Goal: Information Seeking & Learning: Learn about a topic

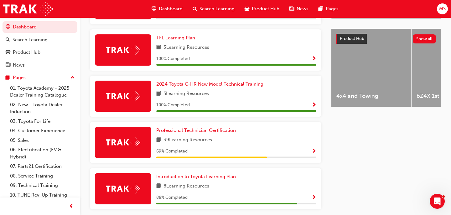
scroll to position [244, 0]
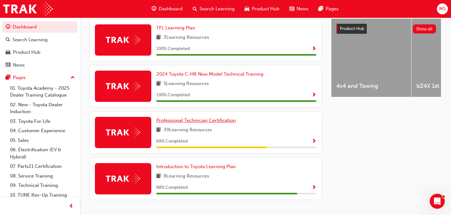
click at [192, 120] on link "Professional Technician Certification" at bounding box center [197, 120] width 82 height 7
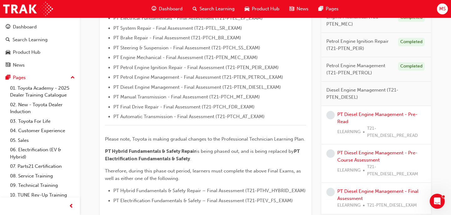
scroll to position [214, 0]
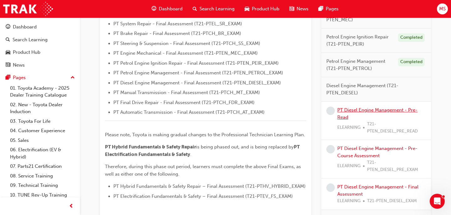
click at [374, 110] on link "PT Diesel Engine Management - Pre-Read" at bounding box center [377, 113] width 80 height 13
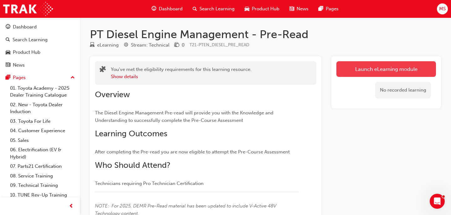
click at [364, 68] on link "Launch eLearning module" at bounding box center [386, 69] width 100 height 16
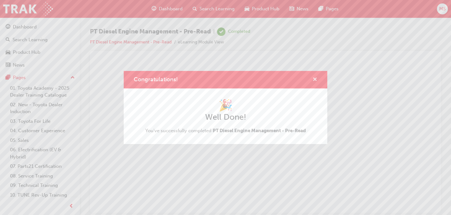
click at [314, 79] on span "cross-icon" at bounding box center [314, 80] width 5 height 6
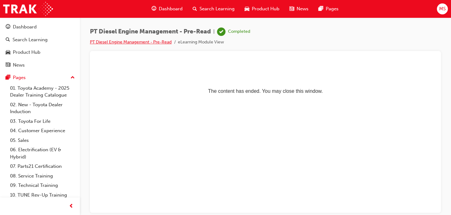
click at [163, 43] on link "PT Diesel Engine Management - Pre-Read" at bounding box center [131, 41] width 82 height 5
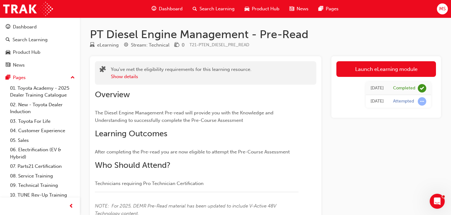
click at [167, 9] on span "Dashboard" at bounding box center [171, 8] width 24 height 7
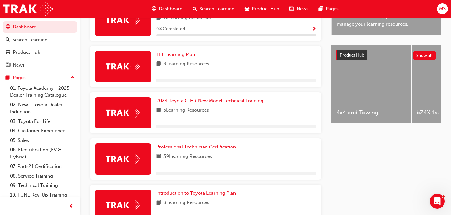
scroll to position [228, 0]
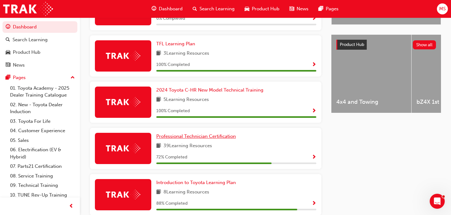
click at [206, 137] on span "Professional Technician Certification" at bounding box center [196, 137] width 80 height 6
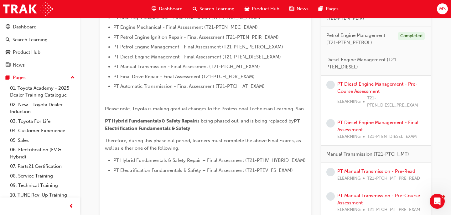
scroll to position [241, 0]
click at [354, 90] on link "PT Diesel Engine Management - Pre-Course Assessment" at bounding box center [377, 87] width 80 height 13
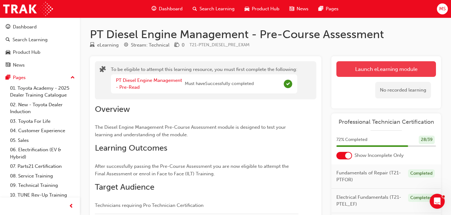
click at [367, 66] on button "Launch eLearning module" at bounding box center [386, 69] width 100 height 16
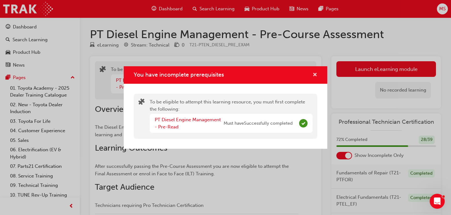
click at [314, 76] on span "cross-icon" at bounding box center [314, 76] width 5 height 6
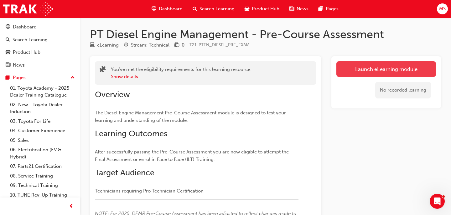
click at [359, 76] on link "Launch eLearning module" at bounding box center [386, 69] width 100 height 16
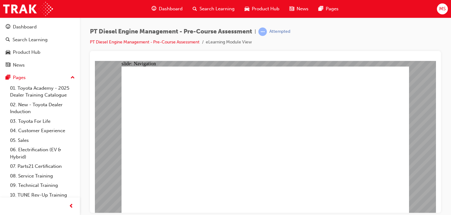
radio input "true"
drag, startPoint x: 386, startPoint y: 203, endPoint x: 394, endPoint y: 196, distance: 9.8
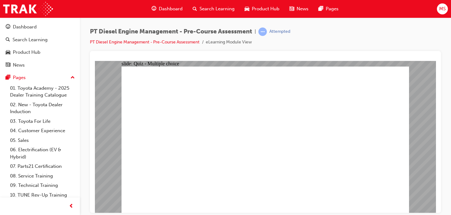
radio input "true"
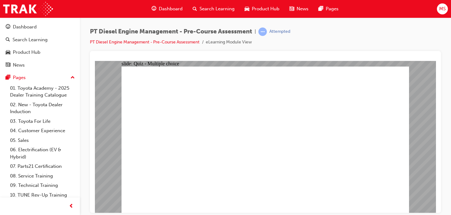
radio input "true"
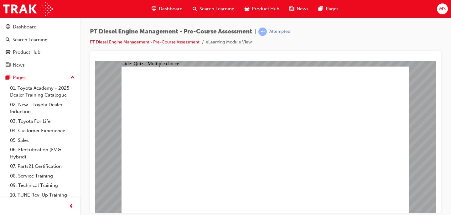
radio input "true"
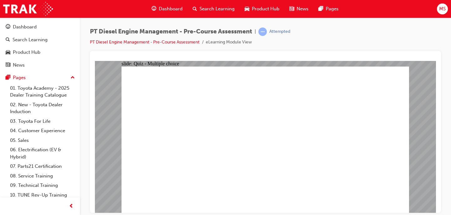
radio input "true"
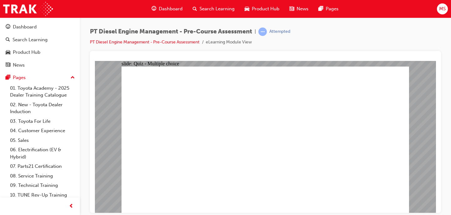
radio input "true"
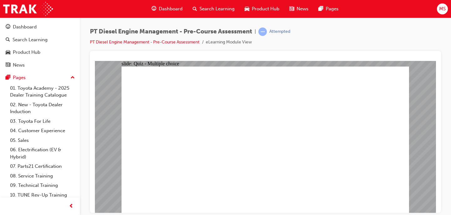
radio input "true"
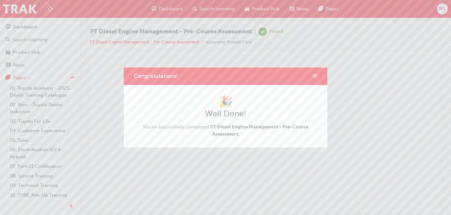
click at [314, 77] on span "cross-icon" at bounding box center [314, 77] width 5 height 6
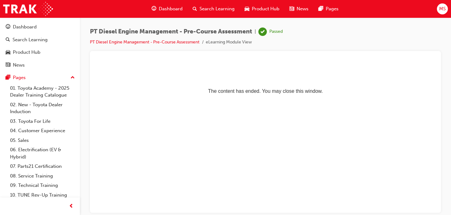
click at [168, 8] on span "Dashboard" at bounding box center [171, 8] width 24 height 7
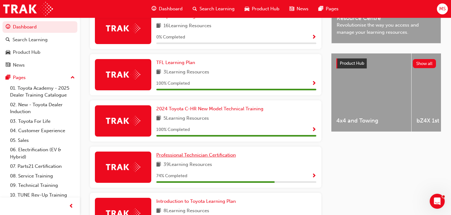
scroll to position [232, 0]
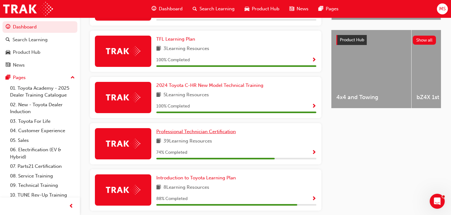
click at [209, 135] on span "Professional Technician Certification" at bounding box center [196, 132] width 80 height 6
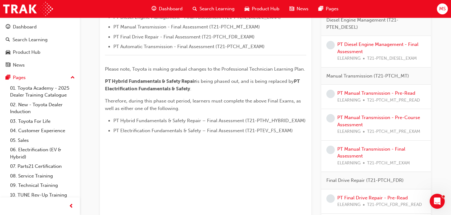
scroll to position [279, 0]
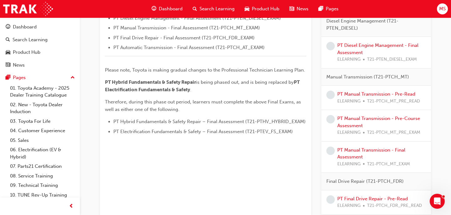
click at [347, 49] on div "PT Diesel Engine Management - Final Assessment ELEARNING T21-PTEN_DIESEL_EXAM" at bounding box center [381, 52] width 89 height 21
click at [345, 44] on link "PT Diesel Engine Management - Final Assessment" at bounding box center [377, 49] width 81 height 13
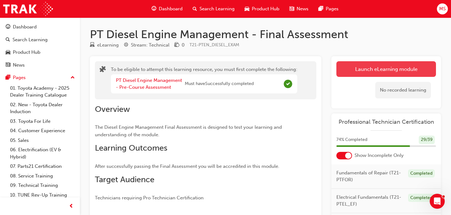
click at [354, 66] on button "Launch eLearning module" at bounding box center [386, 69] width 100 height 16
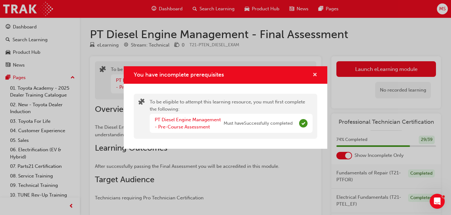
click at [316, 77] on span "cross-icon" at bounding box center [314, 76] width 5 height 6
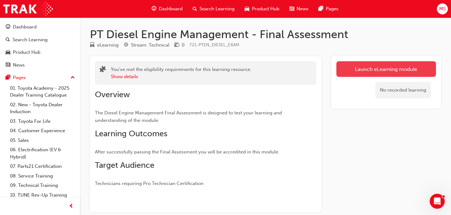
click at [400, 75] on link "Launch eLearning module" at bounding box center [386, 69] width 100 height 16
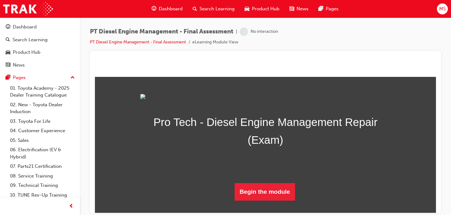
scroll to position [56, 0]
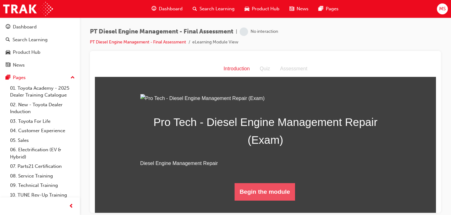
click at [259, 201] on button "Begin the module" at bounding box center [265, 192] width 60 height 18
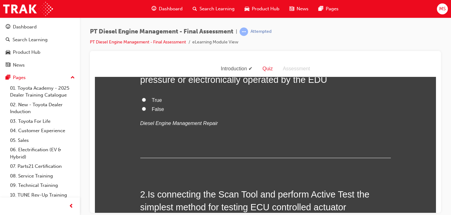
scroll to position [0, 0]
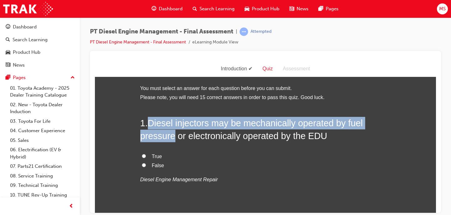
drag, startPoint x: 150, startPoint y: 122, endPoint x: 174, endPoint y: 138, distance: 28.6
click at [174, 138] on span "Diesel injectors may be mechanically operated by fuel pressure or electronicall…" at bounding box center [251, 129] width 223 height 23
copy span "Diesel injectors may be mechanically operated by fuel pressure"
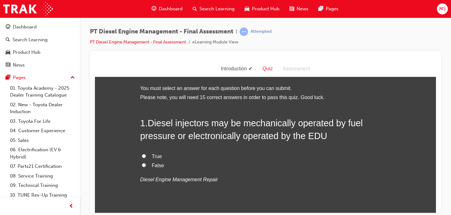
click at [157, 157] on span "True" at bounding box center [157, 156] width 10 height 5
click at [146, 157] on input "True" at bounding box center [144, 156] width 4 height 4
radio input "true"
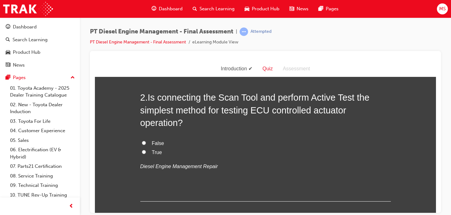
scroll to position [153, 0]
click at [154, 151] on span "True" at bounding box center [157, 152] width 10 height 5
click at [146, 151] on input "True" at bounding box center [144, 152] width 4 height 4
radio input "true"
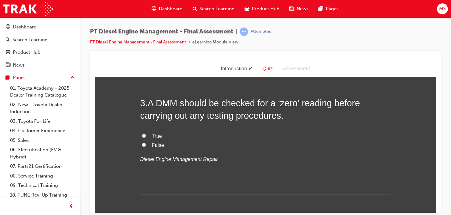
scroll to position [290, 0]
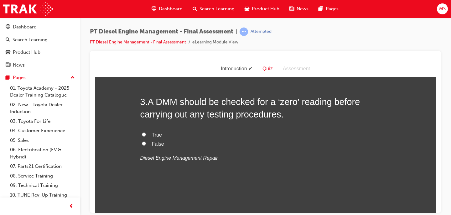
click at [159, 137] on span "True" at bounding box center [157, 134] width 10 height 5
click at [146, 137] on input "True" at bounding box center [144, 134] width 4 height 4
radio input "true"
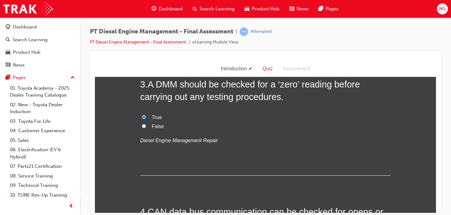
scroll to position [307, 0]
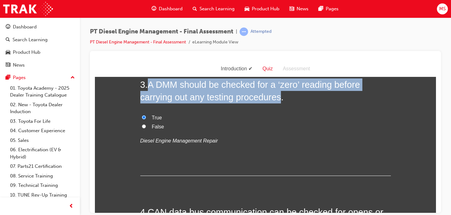
drag, startPoint x: 151, startPoint y: 83, endPoint x: 281, endPoint y: 97, distance: 131.6
click at [281, 97] on span "A DMM should be checked for a ‘zero’ reading before carrying out any testing pr…" at bounding box center [250, 91] width 220 height 23
copy span "A DMM should be checked for a ‘zero’ reading before carrying out any testing pr…"
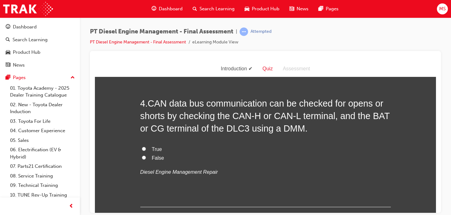
scroll to position [418, 0]
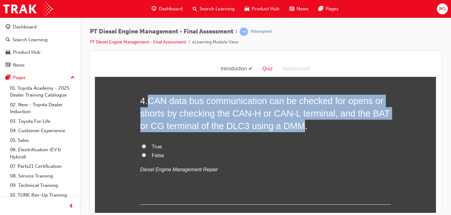
drag, startPoint x: 151, startPoint y: 100, endPoint x: 296, endPoint y: 130, distance: 148.5
click at [296, 130] on span "CAN data bus communication can be checked for opens or shorts by checking the C…" at bounding box center [265, 113] width 250 height 35
copy span "CAN data bus communication can be checked for opens or shorts by checking the C…"
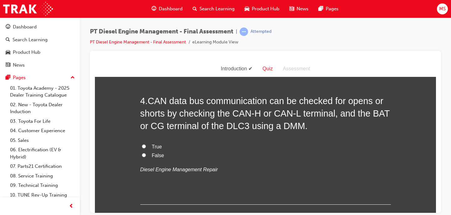
click at [153, 144] on span "True" at bounding box center [157, 146] width 10 height 5
click at [146, 144] on input "True" at bounding box center [144, 146] width 4 height 4
radio input "true"
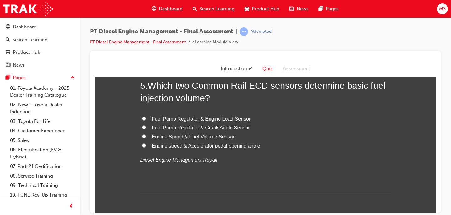
scroll to position [574, 0]
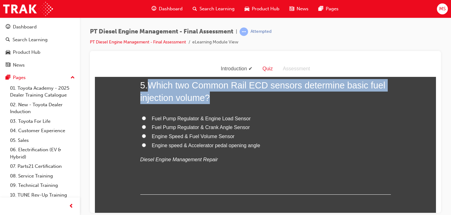
drag, startPoint x: 211, startPoint y: 96, endPoint x: 150, endPoint y: 85, distance: 62.0
click at [150, 85] on span "Which two Common Rail ECD sensors determine basic fuel injection volume?" at bounding box center [262, 91] width 245 height 23
copy span "Which two Common Rail ECD sensors determine basic fuel injection volume?"
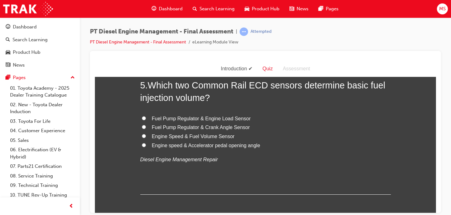
click at [194, 145] on span "Engine speed & Accelerator pedal opening angle" at bounding box center [206, 145] width 108 height 5
click at [146, 145] on input "Engine speed & Accelerator pedal opening angle" at bounding box center [144, 145] width 4 height 4
radio input "true"
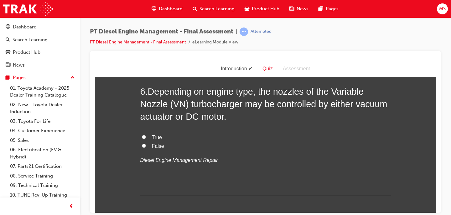
scroll to position [715, 0]
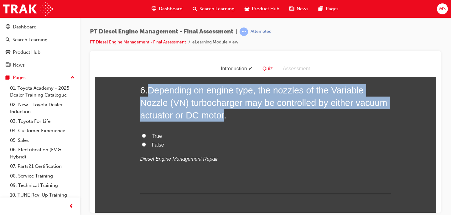
drag, startPoint x: 150, startPoint y: 90, endPoint x: 223, endPoint y: 116, distance: 77.8
click at [223, 116] on span "Depending on engine type, the nozzles of the Variable Nozzle (VN) turbocharger …" at bounding box center [263, 102] width 247 height 35
copy span "Depending on engine type, the nozzles of the Variable Nozzle (VN) turbocharger …"
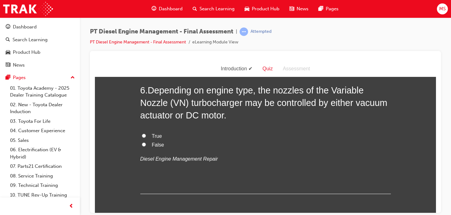
click at [231, 113] on h2 "6 . Depending on engine type, the nozzles of the Variable Nozzle (VN) turbochar…" at bounding box center [265, 103] width 250 height 38
click at [161, 136] on span "True" at bounding box center [157, 135] width 10 height 5
click at [146, 136] on input "True" at bounding box center [144, 136] width 4 height 4
radio input "true"
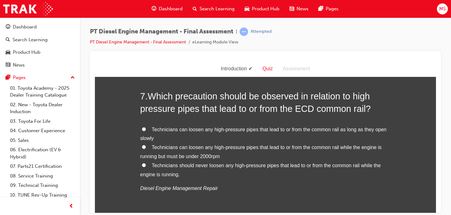
scroll to position [850, 0]
click at [230, 167] on span "Technicians should never loosen any high-pressure pipes that lead to or from th…" at bounding box center [260, 170] width 240 height 14
click at [146, 167] on input "Technicians should never loosen any high-pressure pipes that lead to or from th…" at bounding box center [144, 165] width 4 height 4
radio input "true"
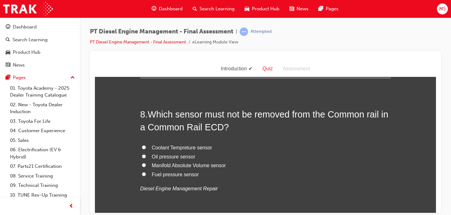
scroll to position [997, 0]
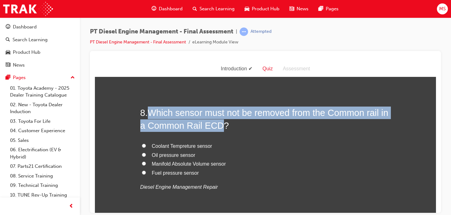
drag, startPoint x: 219, startPoint y: 127, endPoint x: 150, endPoint y: 114, distance: 70.5
click at [150, 114] on span "Which sensor must not be removed from the Common rail in a Common Rail ECD?" at bounding box center [264, 119] width 248 height 23
copy span "Which sensor must not be removed from the Common rail in a Common Rail ECD"
click at [186, 127] on span "Which sensor must not be removed from the Common rail in a Common Rail ECD?" at bounding box center [264, 119] width 248 height 23
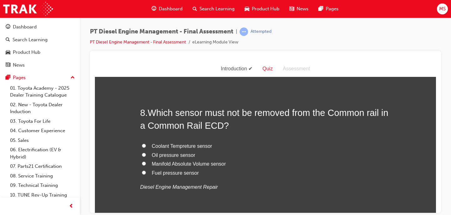
click at [178, 175] on span "Fuel pressure sensor" at bounding box center [175, 172] width 47 height 5
click at [146, 175] on input "Fuel pressure sensor" at bounding box center [144, 173] width 4 height 4
radio input "true"
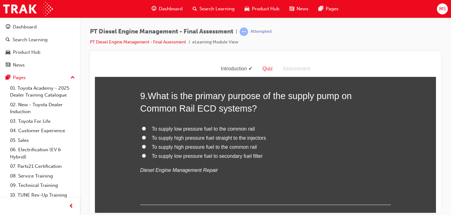
scroll to position [1159, 0]
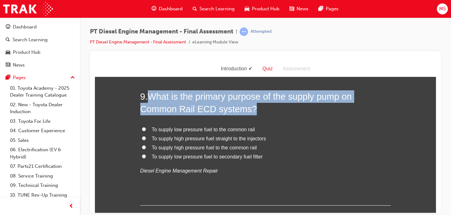
drag, startPoint x: 212, startPoint y: 108, endPoint x: 153, endPoint y: 97, distance: 59.8
click at [153, 97] on span "What is the primary purpose of the supply pump on Common Rail ECD systems?" at bounding box center [246, 102] width 212 height 23
copy span "What is the primary purpose of the supply pump on Common Rail ECD systems?"
click at [196, 100] on span "What is the primary purpose of the supply pump on Common Rail ECD systems?" at bounding box center [246, 102] width 212 height 23
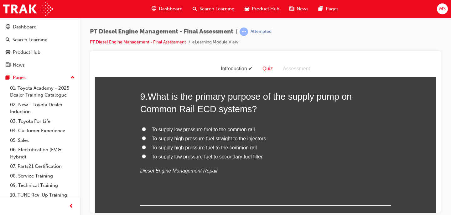
click at [201, 150] on span "To supply high pressure fuel to the common rail" at bounding box center [204, 147] width 105 height 5
click at [146, 149] on input "To supply high pressure fuel to the common rail" at bounding box center [144, 147] width 4 height 4
radio input "true"
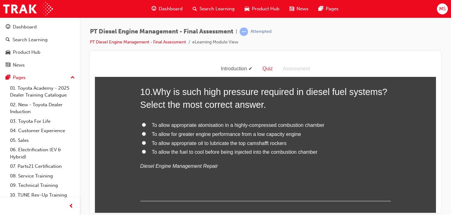
scroll to position [1308, 0]
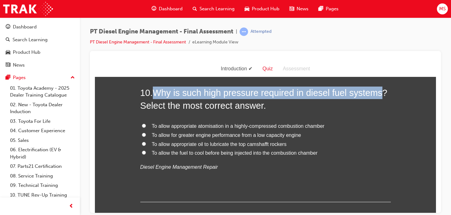
drag, startPoint x: 158, startPoint y: 93, endPoint x: 377, endPoint y: 91, distance: 219.2
click at [377, 91] on span "Why is such high pressure required in diesel fuel systems? Select the most corr…" at bounding box center [263, 99] width 247 height 23
copy span "Why is such high pressure required in diesel fuel systems"
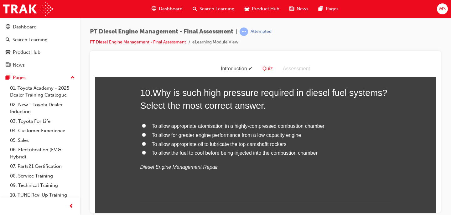
click at [201, 128] on span "To allow appropriate atomisation in a highly-compressed combustion chamber" at bounding box center [238, 125] width 173 height 5
click at [146, 128] on input "To allow appropriate atomisation in a highly-compressed combustion chamber" at bounding box center [144, 126] width 4 height 4
radio input "true"
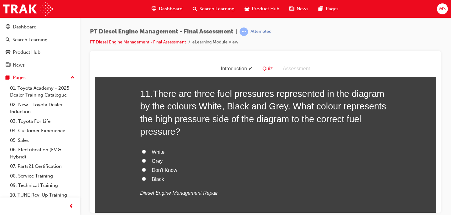
scroll to position [1454, 0]
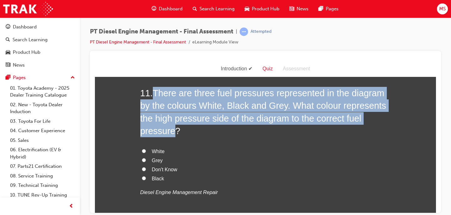
drag, startPoint x: 175, startPoint y: 132, endPoint x: 157, endPoint y: 94, distance: 42.3
click at [157, 94] on span "There are three fuel pressures represented in the diagram by the colours White,…" at bounding box center [263, 112] width 246 height 48
copy span "There are three fuel pressures represented in the diagram by the colours White,…"
click at [183, 103] on span "There are three fuel pressures represented in the diagram by the colours White,…" at bounding box center [263, 112] width 246 height 48
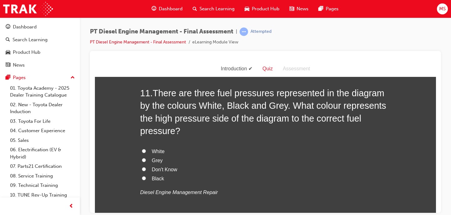
click at [163, 172] on span "Don't Know" at bounding box center [164, 169] width 25 height 5
click at [146, 171] on input "Don't Know" at bounding box center [144, 169] width 4 height 4
radio input "true"
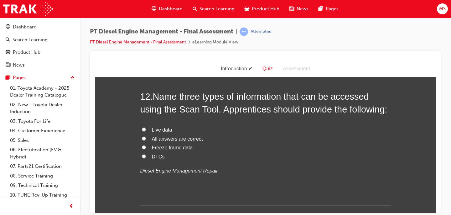
scroll to position [1623, 0]
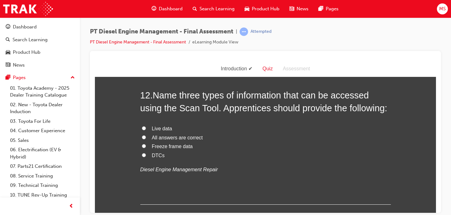
click at [179, 138] on span "All answers are correct" at bounding box center [177, 137] width 51 height 5
click at [146, 138] on input "All answers are correct" at bounding box center [144, 137] width 4 height 4
radio input "true"
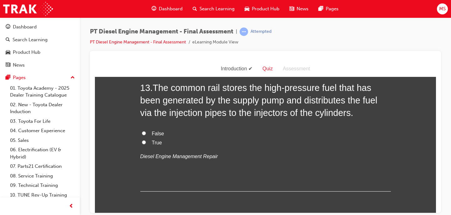
scroll to position [1773, 0]
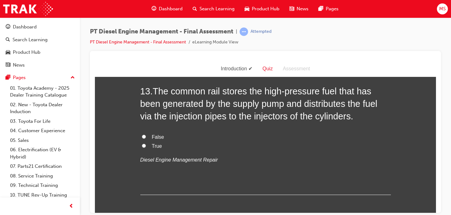
click at [155, 144] on span "True" at bounding box center [157, 145] width 10 height 5
click at [146, 144] on input "True" at bounding box center [144, 146] width 4 height 4
radio input "true"
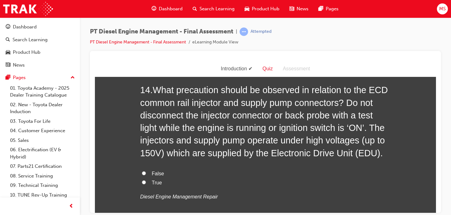
scroll to position [1911, 0]
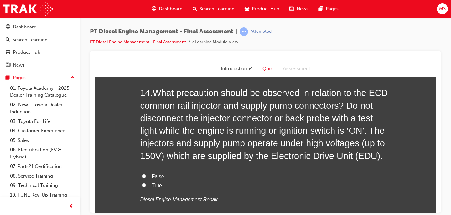
click at [155, 184] on span "True" at bounding box center [157, 185] width 10 height 5
click at [146, 184] on input "True" at bounding box center [144, 185] width 4 height 4
radio input "true"
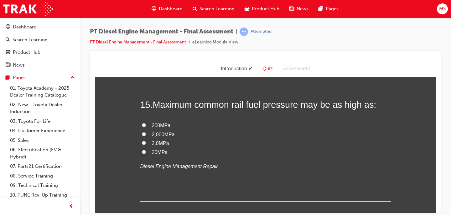
scroll to position [2079, 0]
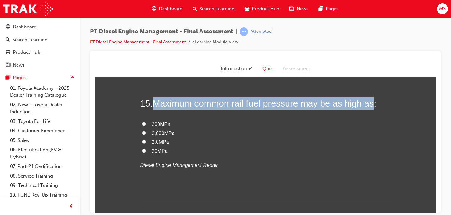
drag, startPoint x: 157, startPoint y: 103, endPoint x: 368, endPoint y: 105, distance: 211.4
click at [368, 105] on span "Maximum common rail fuel pressure may be as high as:" at bounding box center [265, 103] width 224 height 10
copy span "Maximum common rail fuel pressure may be as high as"
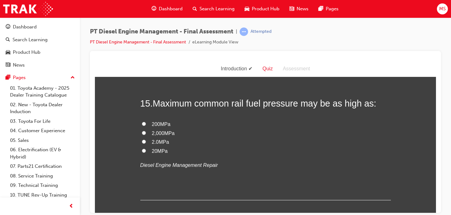
click at [163, 134] on span "2,000MPa" at bounding box center [163, 133] width 23 height 5
click at [146, 134] on input "2,000MPa" at bounding box center [144, 133] width 4 height 4
radio input "true"
click at [163, 126] on span "200MPa" at bounding box center [161, 123] width 19 height 5
click at [146, 126] on input "200MPa" at bounding box center [144, 124] width 4 height 4
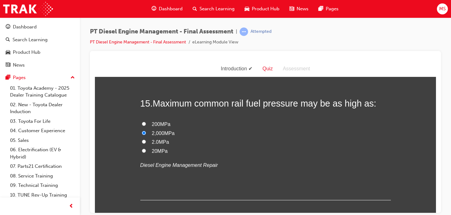
radio input "true"
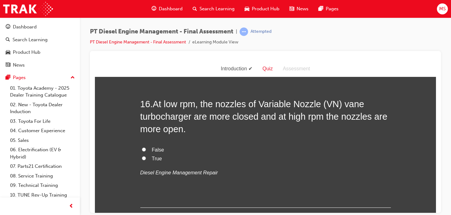
scroll to position [2210, 0]
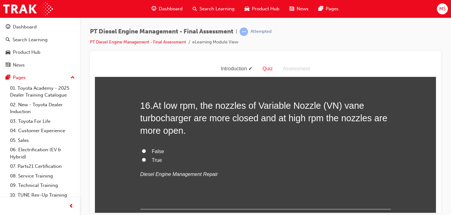
click at [152, 152] on span "False" at bounding box center [158, 151] width 12 height 5
click at [146, 152] on input "False" at bounding box center [144, 151] width 4 height 4
radio input "true"
click at [152, 163] on span "True" at bounding box center [157, 159] width 10 height 5
click at [146, 162] on input "True" at bounding box center [144, 160] width 4 height 4
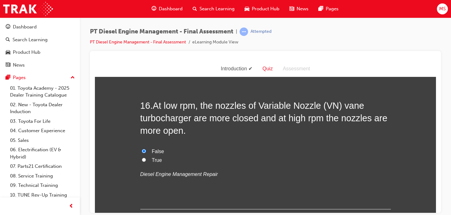
radio input "true"
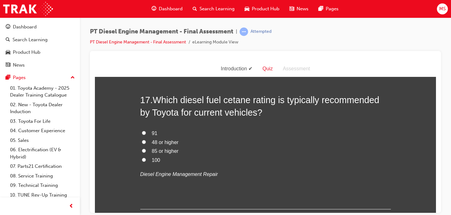
scroll to position [2357, 0]
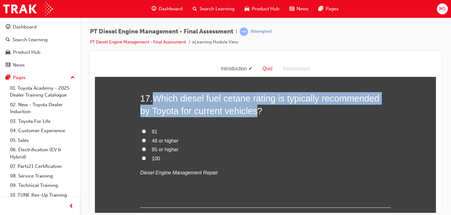
drag, startPoint x: 260, startPoint y: 112, endPoint x: 156, endPoint y: 96, distance: 105.5
click at [156, 96] on span "Which diesel fuel cetane rating is typically recommended by Toyota for current …" at bounding box center [259, 104] width 239 height 23
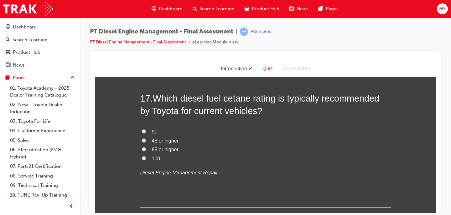
click at [167, 142] on span "48 or higher" at bounding box center [165, 140] width 27 height 5
click at [146, 142] on input "48 or higher" at bounding box center [144, 140] width 4 height 4
radio input "true"
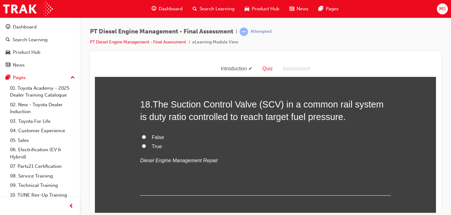
scroll to position [2498, 0]
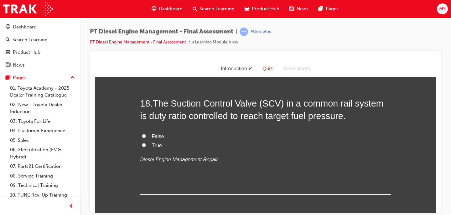
drag, startPoint x: 157, startPoint y: 105, endPoint x: 338, endPoint y: 118, distance: 181.1
click at [338, 118] on span "The Suction Control Valve (SCV) in a common rail system is duty ratio controlle…" at bounding box center [261, 109] width 243 height 23
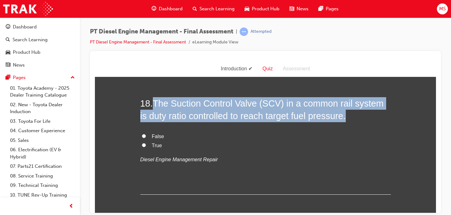
drag, startPoint x: 338, startPoint y: 118, endPoint x: 156, endPoint y: 106, distance: 182.4
click at [156, 106] on span "The Suction Control Valve (SCV) in a common rail system is duty ratio controlle…" at bounding box center [261, 109] width 243 height 23
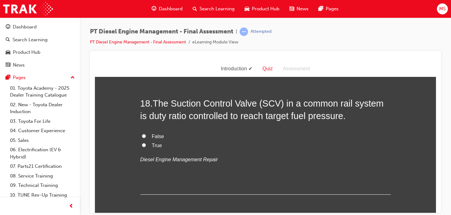
click at [154, 145] on span "True" at bounding box center [157, 145] width 10 height 5
click at [146, 145] on input "True" at bounding box center [144, 145] width 4 height 4
radio input "true"
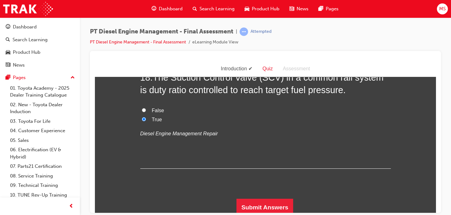
scroll to position [2527, 0]
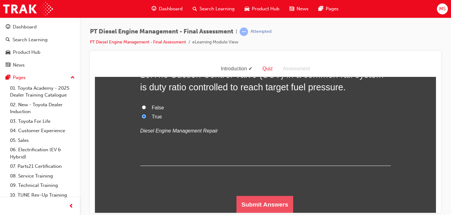
click at [260, 198] on button "Submit Answers" at bounding box center [264, 205] width 57 height 18
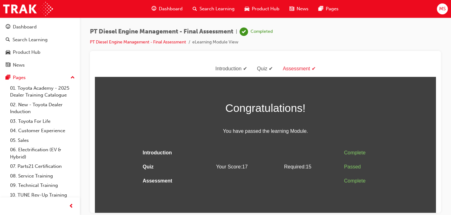
click at [164, 12] on span "Dashboard" at bounding box center [171, 8] width 24 height 7
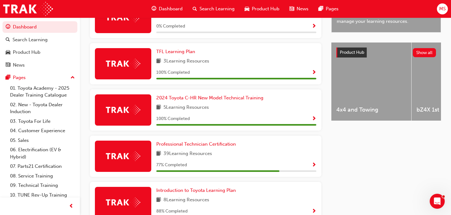
scroll to position [261, 0]
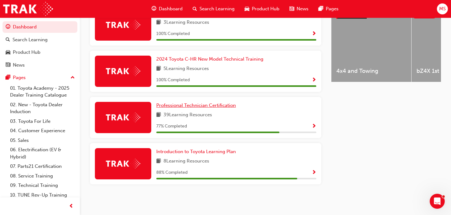
click at [198, 105] on span "Professional Technician Certification" at bounding box center [196, 106] width 80 height 6
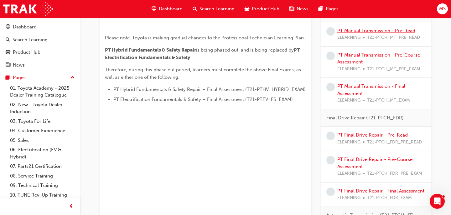
scroll to position [306, 0]
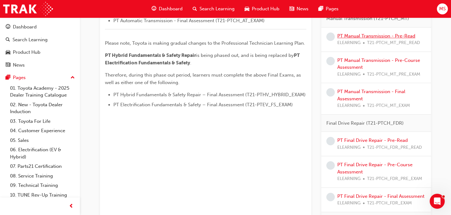
click at [356, 37] on link "PT Manual Transmission - Pre-Read" at bounding box center [376, 36] width 78 height 6
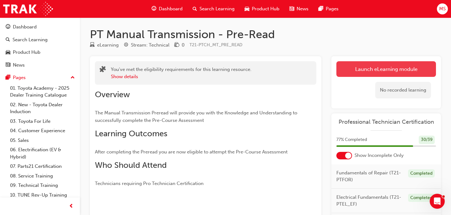
click at [370, 70] on link "Launch eLearning module" at bounding box center [386, 69] width 100 height 16
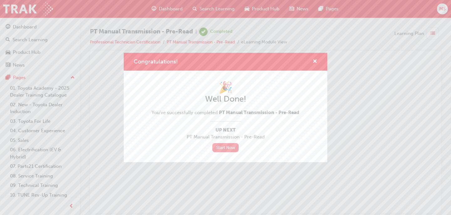
click at [229, 148] on link "Start Now" at bounding box center [225, 147] width 26 height 9
click at [219, 149] on link "Start Now" at bounding box center [225, 147] width 26 height 9
click at [314, 64] on span "cross-icon" at bounding box center [314, 62] width 5 height 6
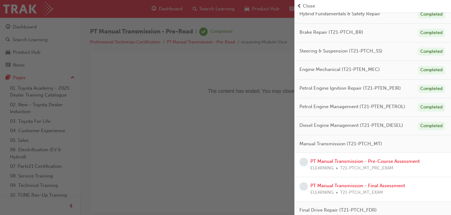
scroll to position [192, 0]
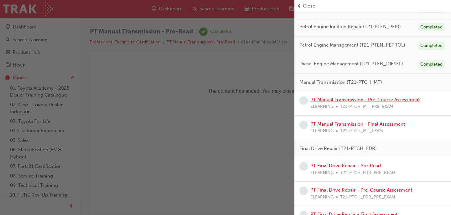
click at [371, 99] on link "PT Manual Transmission - Pre-Course Assessment" at bounding box center [364, 100] width 109 height 6
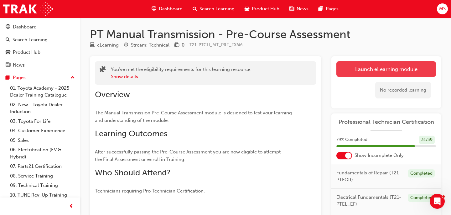
click at [362, 71] on link "Launch eLearning module" at bounding box center [386, 69] width 100 height 16
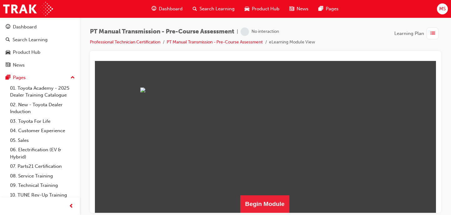
scroll to position [100, 0]
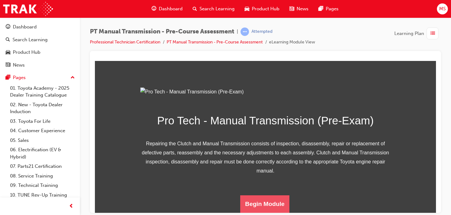
click at [269, 200] on button "Begin Module" at bounding box center [264, 204] width 49 height 18
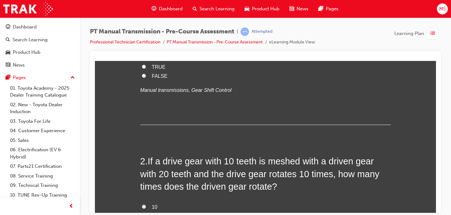
scroll to position [0, 0]
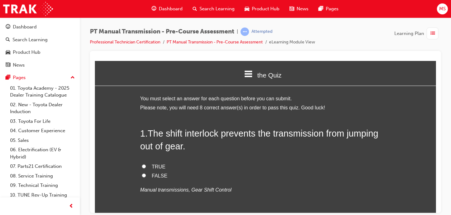
click at [155, 166] on span "TRUE" at bounding box center [159, 166] width 14 height 5
click at [146, 166] on input "TRUE" at bounding box center [144, 166] width 4 height 4
radio input "true"
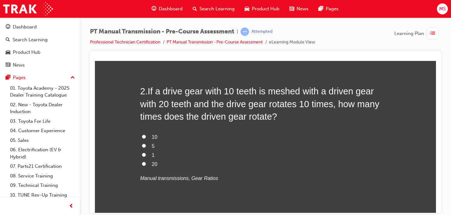
scroll to position [170, 0]
click at [152, 145] on span "5" at bounding box center [153, 146] width 3 height 5
click at [146, 145] on input "5" at bounding box center [144, 146] width 4 height 4
radio input "true"
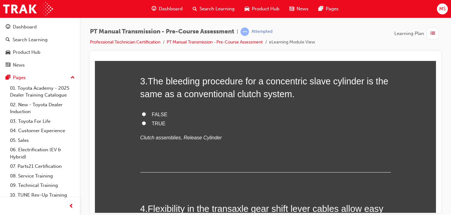
scroll to position [338, 0]
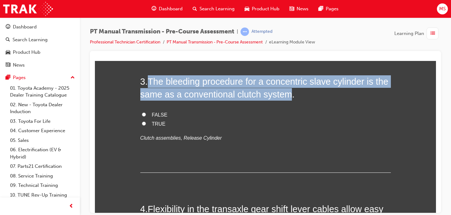
drag, startPoint x: 151, startPoint y: 81, endPoint x: 289, endPoint y: 92, distance: 138.5
click at [289, 92] on span "The bleeding procedure for a concentric slave cylinder is the same as a convent…" at bounding box center [264, 87] width 248 height 23
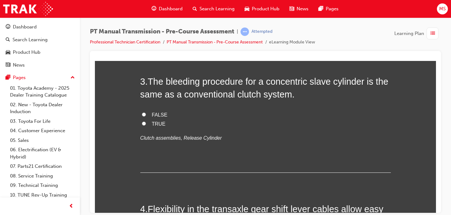
click at [154, 114] on span "FALSE" at bounding box center [160, 114] width 16 height 5
click at [146, 114] on input "FALSE" at bounding box center [144, 114] width 4 height 4
radio input "true"
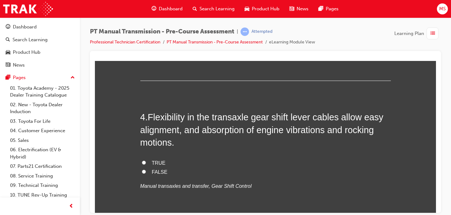
scroll to position [432, 0]
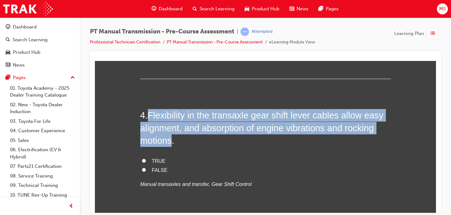
drag, startPoint x: 150, startPoint y: 115, endPoint x: 172, endPoint y: 138, distance: 31.5
click at [172, 138] on span "Flexibility in the transaxle gear shift lever cables allow easy alignment, and …" at bounding box center [261, 127] width 243 height 35
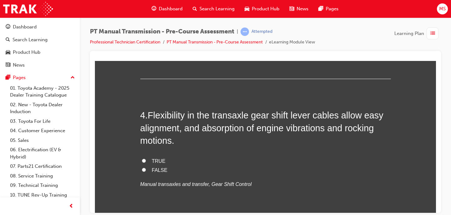
click at [157, 159] on span "TRUE" at bounding box center [159, 160] width 14 height 5
click at [146, 159] on input "TRUE" at bounding box center [144, 161] width 4 height 4
radio input "true"
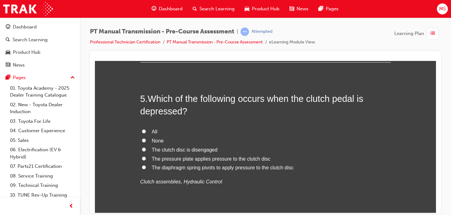
scroll to position [592, 0]
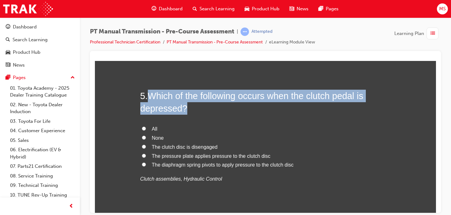
drag, startPoint x: 187, startPoint y: 112, endPoint x: 152, endPoint y: 97, distance: 37.3
click at [152, 97] on h2 "5 . Which of the following occurs when the clutch pedal is depressed?" at bounding box center [265, 102] width 250 height 25
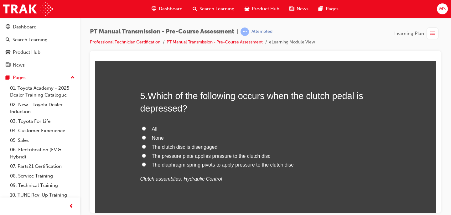
click at [170, 148] on span "The clutch disc is disengaged" at bounding box center [185, 146] width 66 height 5
click at [146, 148] on input "The clutch disc is disengaged" at bounding box center [144, 147] width 4 height 4
radio input "true"
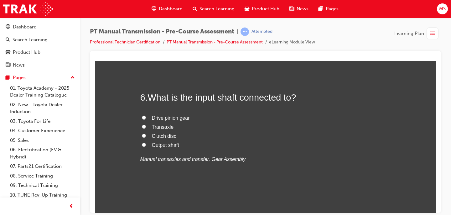
scroll to position [745, 0]
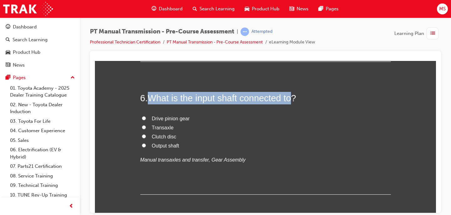
drag, startPoint x: 150, startPoint y: 97, endPoint x: 295, endPoint y: 96, distance: 145.0
click at [295, 96] on span "What is the input shaft connected to?" at bounding box center [222, 98] width 148 height 10
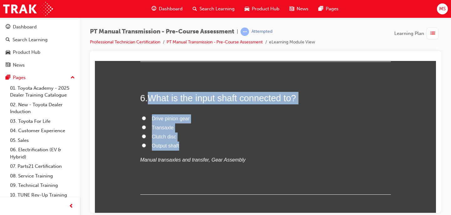
drag, startPoint x: 185, startPoint y: 147, endPoint x: 150, endPoint y: 97, distance: 61.2
click at [150, 97] on div "6 . What is the input shaft connected to? Drive pinion gear Transaxle Clutch di…" at bounding box center [265, 143] width 250 height 103
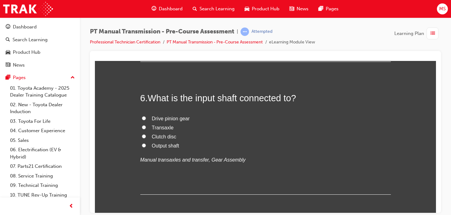
click at [171, 134] on span "Clutch disc" at bounding box center [164, 136] width 24 height 5
click at [146, 134] on input "Clutch disc" at bounding box center [144, 136] width 4 height 4
radio input "true"
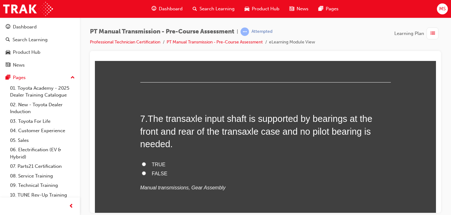
scroll to position [886, 0]
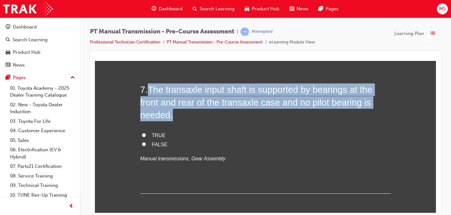
drag, startPoint x: 180, startPoint y: 116, endPoint x: 152, endPoint y: 93, distance: 36.5
click at [152, 93] on h2 "7 . The transaxle input shaft is supported by bearings at the front and rear of…" at bounding box center [265, 102] width 250 height 38
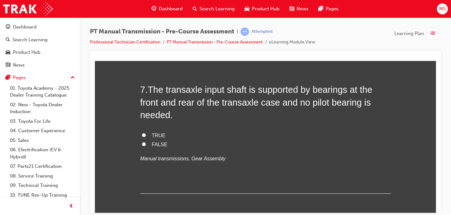
click at [152, 135] on span "TRUE" at bounding box center [159, 135] width 14 height 5
click at [146, 135] on input "TRUE" at bounding box center [144, 135] width 4 height 4
radio input "true"
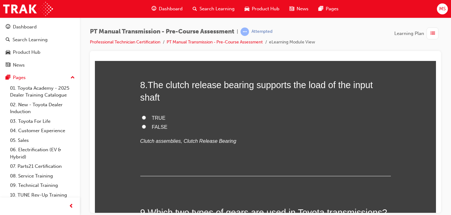
scroll to position [1042, 0]
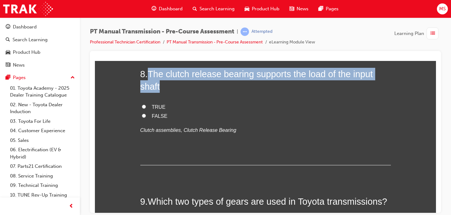
drag, startPoint x: 163, startPoint y: 89, endPoint x: 151, endPoint y: 73, distance: 20.3
click at [151, 73] on h2 "8 . The clutch release bearing supports the load of the input shaft" at bounding box center [265, 80] width 250 height 25
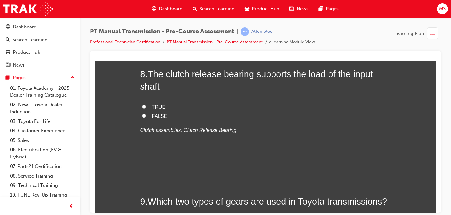
click at [158, 116] on span "FALSE" at bounding box center [160, 115] width 16 height 5
click at [146, 116] on input "FALSE" at bounding box center [144, 116] width 4 height 4
radio input "true"
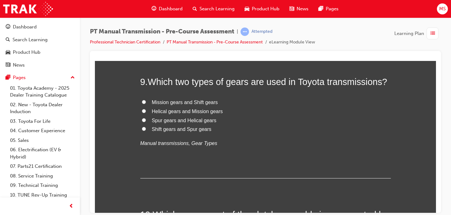
scroll to position [1163, 0]
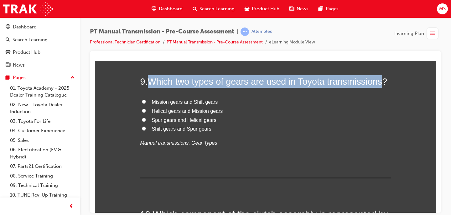
drag, startPoint x: 151, startPoint y: 83, endPoint x: 381, endPoint y: 78, distance: 229.9
click at [381, 78] on span "Which two types of gears are used in Toyota transmissions?" at bounding box center [268, 81] width 240 height 10
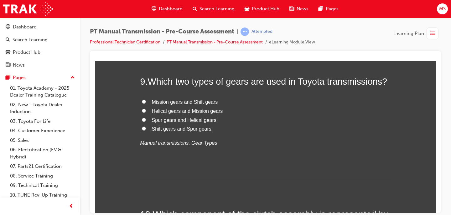
click at [173, 121] on span "Spur gears and Helical gears" at bounding box center [184, 119] width 65 height 5
click at [146, 121] on input "Spur gears and Helical gears" at bounding box center [144, 120] width 4 height 4
radio input "true"
click at [190, 129] on span "Shift gears and Spur gears" at bounding box center [181, 128] width 59 height 5
click at [146, 129] on input "Shift gears and Spur gears" at bounding box center [144, 129] width 4 height 4
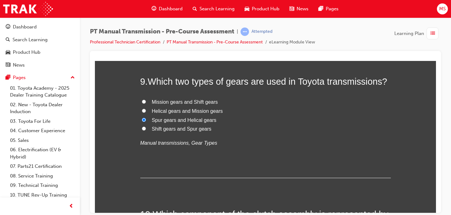
radio input "true"
click at [176, 120] on span "Spur gears and Helical gears" at bounding box center [184, 119] width 65 height 5
click at [146, 120] on input "Spur gears and Helical gears" at bounding box center [144, 120] width 4 height 4
radio input "true"
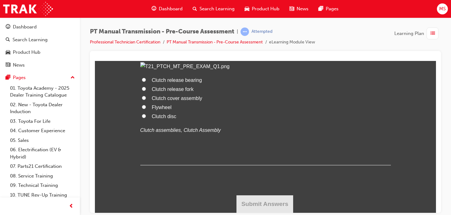
scroll to position [1443, 0]
click at [164, 119] on span "Clutch disc" at bounding box center [164, 116] width 24 height 5
click at [146, 118] on input "Clutch disc" at bounding box center [144, 116] width 4 height 4
radio input "true"
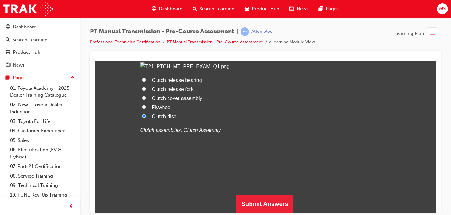
scroll to position [1502, 0]
click at [249, 209] on button "Submit Answers" at bounding box center [264, 204] width 57 height 18
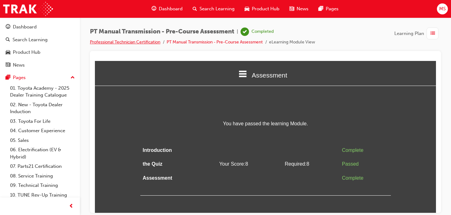
click at [124, 41] on link "Professional Technician Certification" at bounding box center [125, 41] width 70 height 5
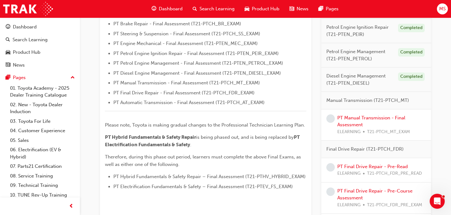
scroll to position [222, 0]
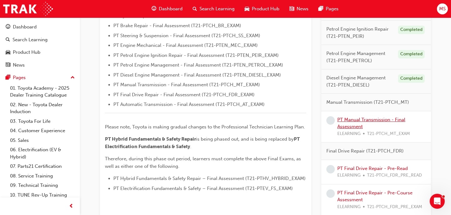
click at [343, 121] on link "PT Manual Transmission - Final Assessment" at bounding box center [371, 123] width 68 height 13
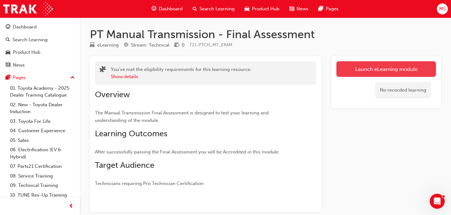
click at [364, 68] on link "Launch eLearning module" at bounding box center [386, 69] width 100 height 16
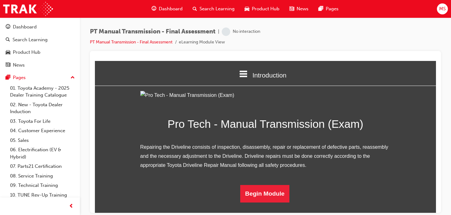
scroll to position [59, 0]
click at [271, 203] on button "Begin Module" at bounding box center [264, 194] width 49 height 18
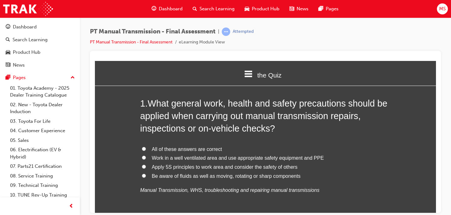
scroll to position [32, 0]
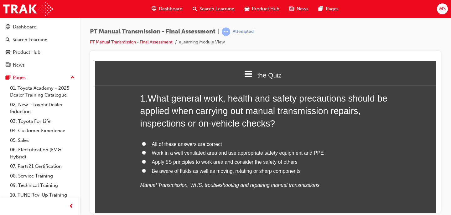
click at [209, 140] on label "All of these answers are correct" at bounding box center [265, 144] width 250 height 9
click at [146, 142] on input "All of these answers are correct" at bounding box center [144, 144] width 4 height 4
radio input "true"
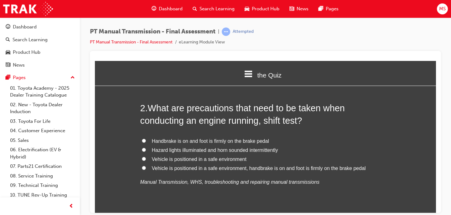
scroll to position [180, 0]
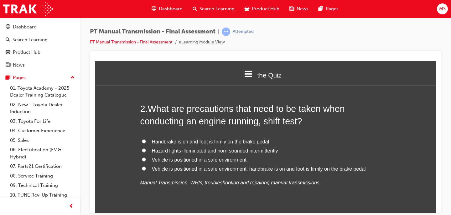
click at [186, 172] on span "Vehicle is positioned in a safe environment, handbrake is on and foot is firmly…" at bounding box center [259, 168] width 214 height 5
click at [146, 171] on input "Vehicle is positioned in a safe environment, handbrake is on and foot is firmly…" at bounding box center [144, 169] width 4 height 4
radio input "true"
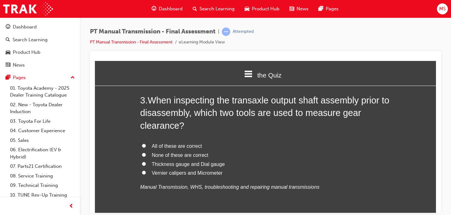
scroll to position [333, 0]
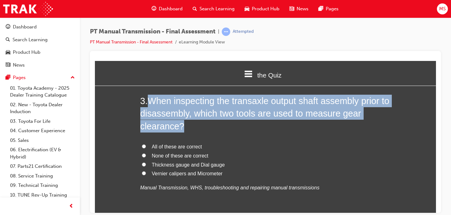
drag, startPoint x: 188, startPoint y: 128, endPoint x: 150, endPoint y: 104, distance: 45.3
click at [150, 104] on h2 "3 . When inspecting the transaxle output shaft assembly prior to disassembly, w…" at bounding box center [265, 114] width 250 height 38
copy span "When inspecting the transaxle output shaft assembly prior to disassembly, which…"
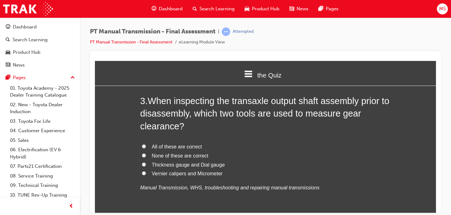
click at [182, 167] on span "Thickness gauge and Dial gauge" at bounding box center [188, 164] width 73 height 5
click at [146, 167] on input "Thickness gauge and Dial gauge" at bounding box center [144, 165] width 4 height 4
radio input "true"
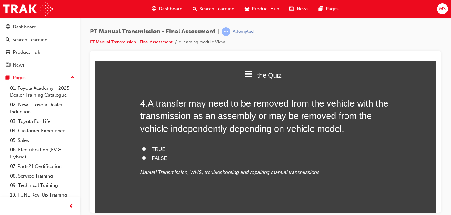
scroll to position [490, 0]
click at [160, 146] on span "TRUE" at bounding box center [159, 148] width 14 height 5
click at [146, 146] on input "TRUE" at bounding box center [144, 148] width 4 height 4
radio input "true"
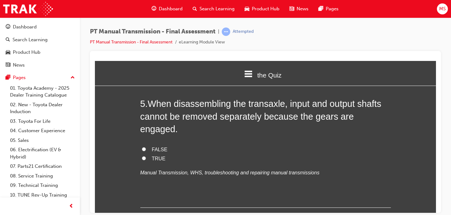
scroll to position [631, 0]
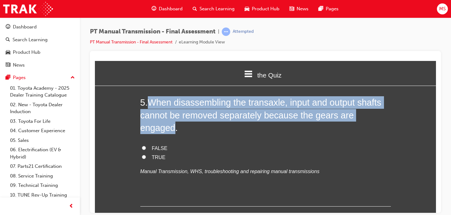
drag, startPoint x: 386, startPoint y: 116, endPoint x: 152, endPoint y: 102, distance: 234.0
click at [152, 102] on span "When disassembling the transaxle, input and output shafts cannot be removed sep…" at bounding box center [260, 114] width 241 height 35
copy span "When disassembling the transaxle, input and output shafts cannot be removed sep…"
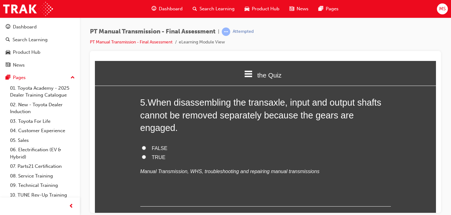
click at [156, 150] on div "FALSE TRUE Manual Transmission, WHS, troubleshooting and repairing manual trans…" at bounding box center [265, 160] width 250 height 32
click at [158, 155] on span "TRUE" at bounding box center [159, 157] width 14 height 5
click at [146, 155] on input "TRUE" at bounding box center [144, 157] width 4 height 4
radio input "true"
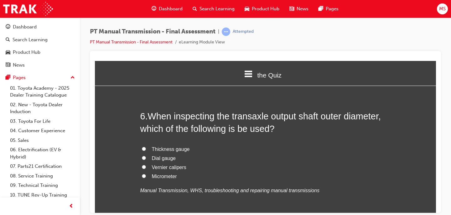
scroll to position [758, 0]
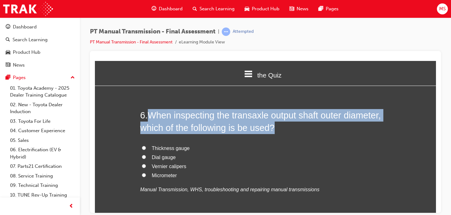
drag, startPoint x: 274, startPoint y: 115, endPoint x: 150, endPoint y: 100, distance: 124.6
click at [150, 110] on span "When inspecting the transaxle output shaft outer diameter, which of the followi…" at bounding box center [260, 121] width 240 height 23
copy span "When inspecting the transaxle output shaft outer diameter, which of the followi…"
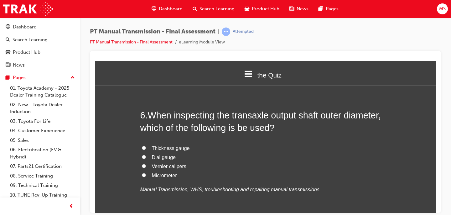
click at [163, 173] on span "Micrometer" at bounding box center [164, 175] width 25 height 5
click at [146, 173] on input "Micrometer" at bounding box center [144, 175] width 4 height 4
radio input "true"
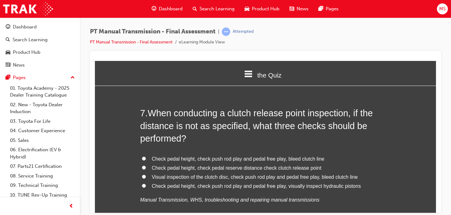
scroll to position [909, 0]
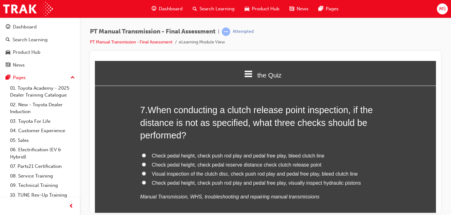
click at [175, 162] on span "Check pedal height, check pedal reserve distance check clutch release point" at bounding box center [237, 164] width 170 height 5
click at [146, 163] on input "Check pedal height, check pedal reserve distance check clutch release point" at bounding box center [144, 165] width 4 height 4
radio input "true"
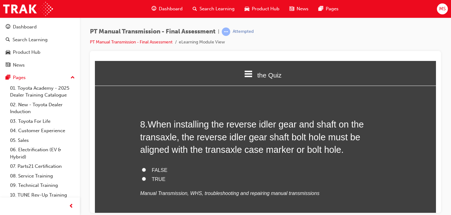
scroll to position [1054, 0]
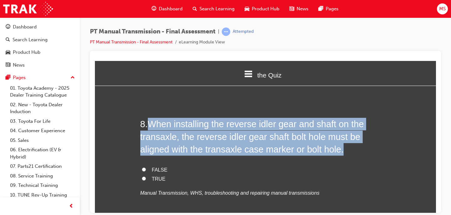
drag, startPoint x: 314, startPoint y: 139, endPoint x: 151, endPoint y: 111, distance: 165.7
click at [151, 118] on h2 "8 . When installing the reverse idler gear and shaft on the transaxle, the reve…" at bounding box center [265, 137] width 250 height 38
copy span "When installing the reverse idler gear and shaft on the transaxle, the reverse …"
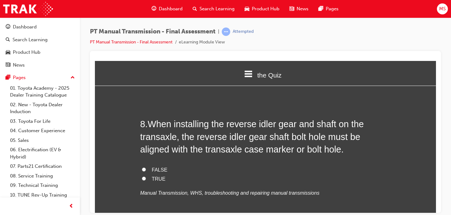
click at [152, 176] on span "TRUE" at bounding box center [159, 178] width 14 height 5
click at [146, 177] on input "TRUE" at bounding box center [144, 179] width 4 height 4
radio input "true"
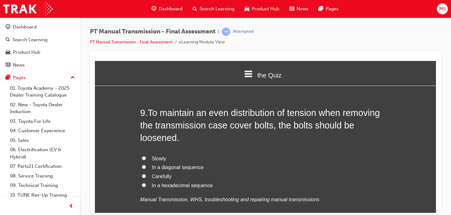
scroll to position [1207, 0]
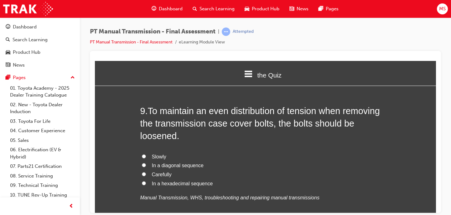
click at [172, 181] on span "In a hexadecimal sequence" at bounding box center [182, 183] width 61 height 5
click at [146, 181] on input "In a hexadecimal sequence" at bounding box center [144, 183] width 4 height 4
radio input "true"
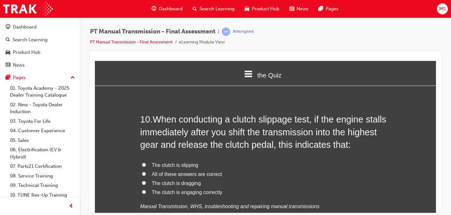
scroll to position [1363, 0]
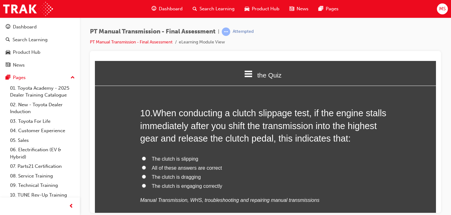
click at [192, 183] on span "The clutch is engaging correctly" at bounding box center [187, 185] width 70 height 5
click at [146, 184] on input "The clutch is engaging correctly" at bounding box center [144, 186] width 4 height 4
radio input "true"
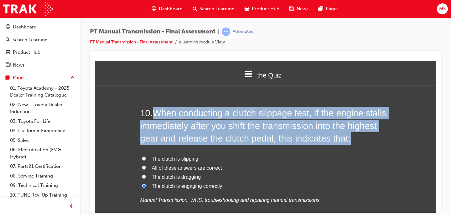
drag, startPoint x: 350, startPoint y: 129, endPoint x: 159, endPoint y: 95, distance: 194.0
click at [159, 107] on h2 "10 . When conducting a clutch slippage test, if the engine stalls immediately a…" at bounding box center [265, 126] width 250 height 38
copy span "When conducting a clutch slippage test, if the engine stalls immediately after …"
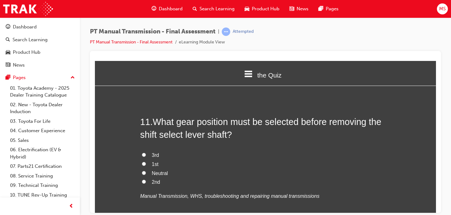
scroll to position [1515, 0]
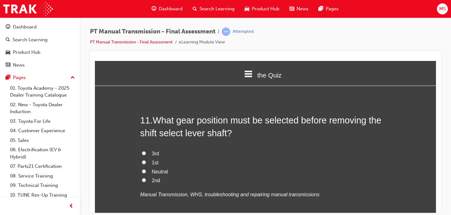
click at [162, 169] on span "Neutral" at bounding box center [160, 171] width 16 height 5
click at [146, 169] on input "Neutral" at bounding box center [144, 171] width 4 height 4
radio input "true"
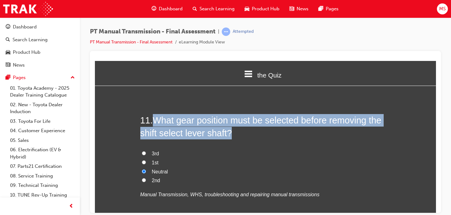
drag, startPoint x: 233, startPoint y: 122, endPoint x: 157, endPoint y: 112, distance: 76.8
click at [157, 114] on h2 "11 . What gear position must be selected before removing the shift select lever…" at bounding box center [265, 126] width 250 height 25
copy span "What gear position must be selected before removing the shift select lever shaf…"
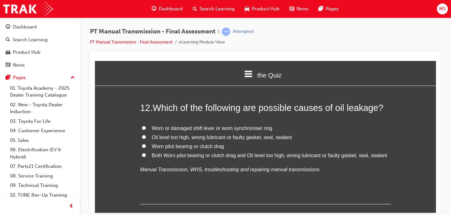
scroll to position [1674, 0]
click at [177, 125] on span "Worn or damaged shift lever or worn synchroniser ring" at bounding box center [212, 127] width 121 height 5
click at [146, 125] on input "Worn or damaged shift lever or worn synchroniser ring" at bounding box center [144, 127] width 4 height 4
radio input "true"
click at [190, 134] on span "Oil level too high, wrong lubricant or faulty gasket, seal, sealant" at bounding box center [222, 136] width 140 height 5
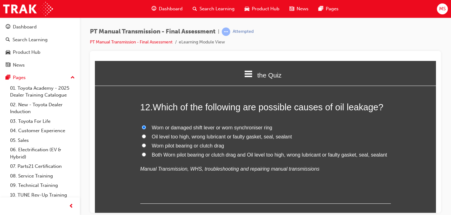
click at [146, 134] on input "Oil level too high, wrong lubricant or faulty gasket, seal, sealant" at bounding box center [144, 136] width 4 height 4
radio input "true"
click at [199, 152] on span "Both Worn pilot bearing or clutch drag and Oil level too high, wrong lubricant …" at bounding box center [269, 154] width 235 height 5
click at [146, 152] on input "Both Worn pilot bearing or clutch drag and Oil level too high, wrong lubricant …" at bounding box center [144, 154] width 4 height 4
radio input "true"
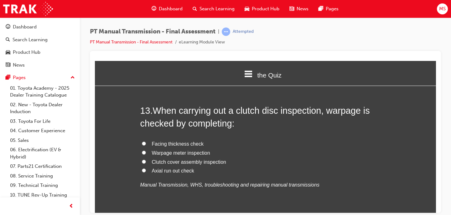
scroll to position [1804, 0]
click at [180, 168] on span "Axial run out check" at bounding box center [173, 170] width 42 height 5
click at [146, 168] on input "Axial run out check" at bounding box center [144, 170] width 4 height 4
radio input "true"
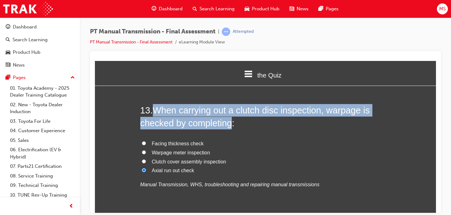
drag, startPoint x: 231, startPoint y: 112, endPoint x: 153, endPoint y: 97, distance: 79.3
click at [153, 104] on h2 "13 . When carrying out a clutch disc inspection, warpage is checked by completi…" at bounding box center [265, 116] width 250 height 25
copy h2 "When carrying out a clutch disc inspection, warpage is checked by completing"
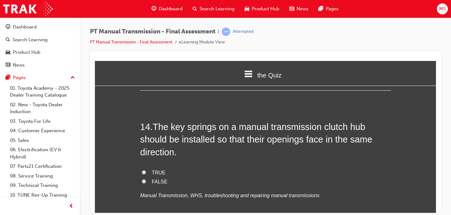
scroll to position [1944, 0]
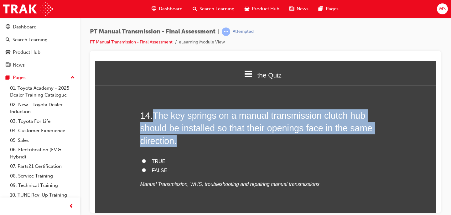
drag, startPoint x: 179, startPoint y: 131, endPoint x: 155, endPoint y: 101, distance: 38.4
click at [155, 109] on h2 "14 . The key springs on a manual transmission clutch hub should be installed so…" at bounding box center [265, 128] width 250 height 38
copy span "The key springs on a manual transmission clutch hub should be installed so that…"
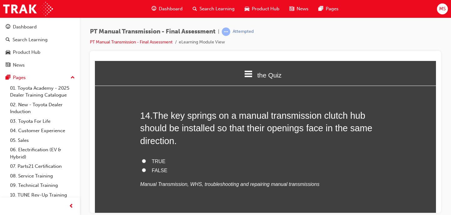
click at [154, 168] on span "FALSE" at bounding box center [160, 170] width 16 height 5
click at [146, 168] on input "FALSE" at bounding box center [144, 170] width 4 height 4
radio input "true"
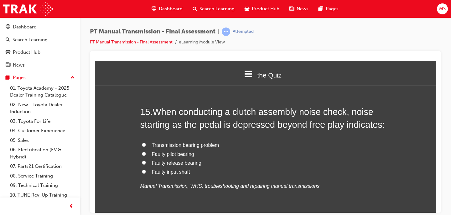
scroll to position [2088, 0]
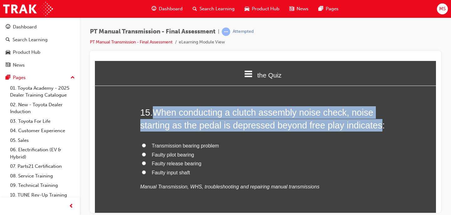
drag, startPoint x: 379, startPoint y: 115, endPoint x: 157, endPoint y: 101, distance: 222.4
click at [157, 107] on span "When conducting a clutch assembly noise check, noise starting as the pedal is d…" at bounding box center [262, 118] width 245 height 23
copy span "When conducting a clutch assembly noise check, noise starting as the pedal is d…"
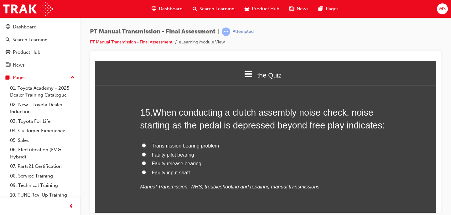
click at [178, 161] on span "Faulty release bearing" at bounding box center [176, 163] width 49 height 5
click at [146, 161] on input "Faulty release bearing" at bounding box center [144, 163] width 4 height 4
radio input "true"
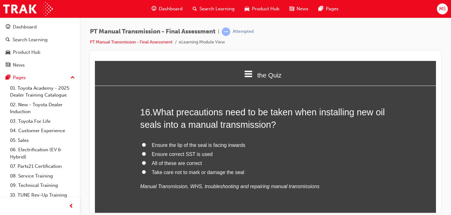
scroll to position [2235, 0]
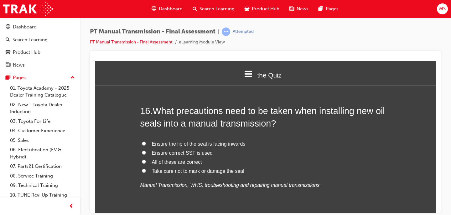
click at [192, 150] on span "Ensure correct SST is used" at bounding box center [182, 152] width 61 height 5
click at [146, 151] on input "Ensure correct SST is used" at bounding box center [144, 153] width 4 height 4
radio input "true"
click at [187, 159] on span "All of these are correct" at bounding box center [177, 161] width 50 height 5
click at [146, 160] on input "All of these are correct" at bounding box center [144, 162] width 4 height 4
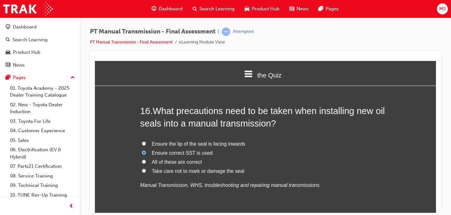
radio input "true"
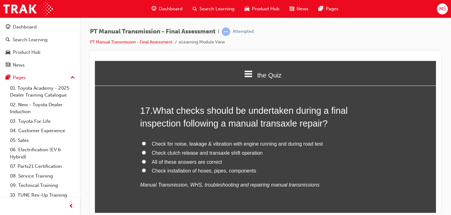
scroll to position [2382, 0]
click at [208, 159] on span "All of these answers are correct" at bounding box center [187, 161] width 70 height 5
click at [146, 159] on input "All of these answers are correct" at bounding box center [144, 161] width 4 height 4
radio input "true"
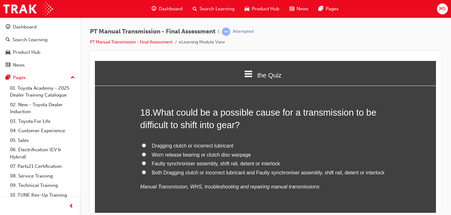
scroll to position [2527, 0]
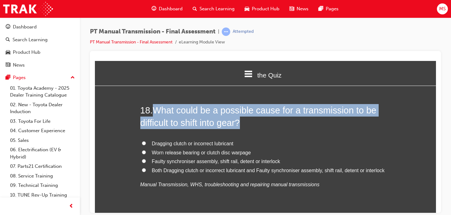
drag, startPoint x: 243, startPoint y: 115, endPoint x: 157, endPoint y: 98, distance: 87.6
click at [157, 105] on span "What could be a possible cause for a transmission to be difficult to shift into…" at bounding box center [258, 116] width 236 height 23
copy span "What could be a possible cause for a transmission to be difficult to shift into…"
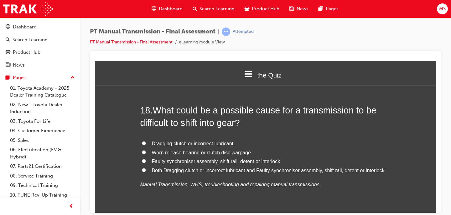
click at [196, 168] on span "Both Dragging clutch or incorrect lubricant and Faulty synchroniser assembly, s…" at bounding box center [268, 170] width 233 height 5
click at [146, 168] on input "Both Dragging clutch or incorrect lubricant and Faulty synchroniser assembly, s…" at bounding box center [144, 170] width 4 height 4
radio input "true"
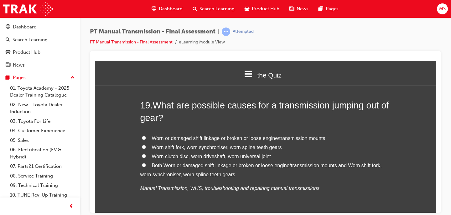
scroll to position [2679, 0]
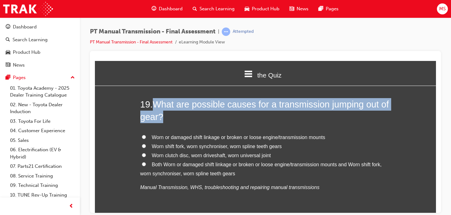
drag, startPoint x: 162, startPoint y: 104, endPoint x: 155, endPoint y: 94, distance: 12.2
click at [155, 99] on span "What are possible causes for a transmission jumping out of gear?" at bounding box center [264, 110] width 249 height 23
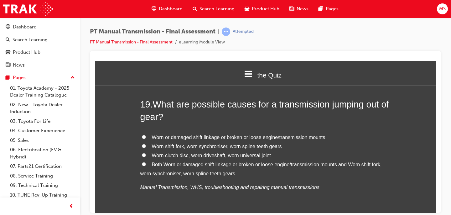
click at [207, 162] on span "Both Worn or damaged shift linkage or broken or loose engine/transmission mount…" at bounding box center [260, 169] width 241 height 14
click at [146, 162] on input "Both Worn or damaged shift linkage or broken or loose engine/transmission mount…" at bounding box center [144, 164] width 4 height 4
radio input "true"
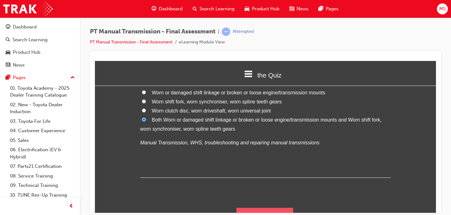
click at [248, 208] on button "Submit Answers" at bounding box center [264, 217] width 57 height 18
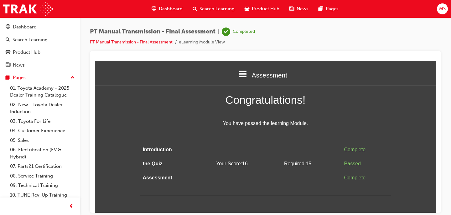
click at [170, 8] on span "Dashboard" at bounding box center [171, 8] width 24 height 7
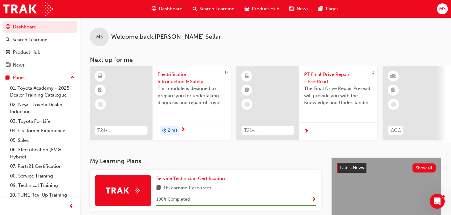
click at [184, 81] on span "Electrification Introduction & Safety" at bounding box center [191, 78] width 68 height 14
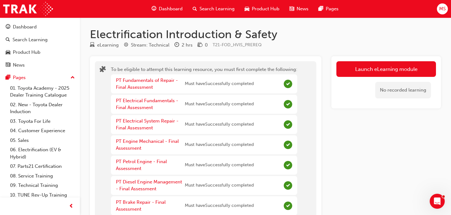
click at [166, 8] on span "Dashboard" at bounding box center [171, 8] width 24 height 7
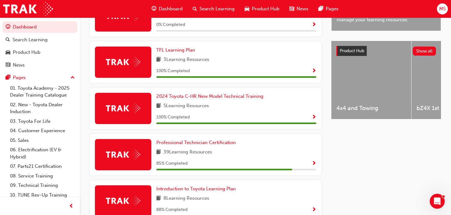
scroll to position [261, 0]
